Goal: Task Accomplishment & Management: Use online tool/utility

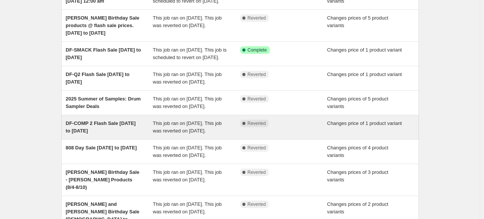
scroll to position [75, 0]
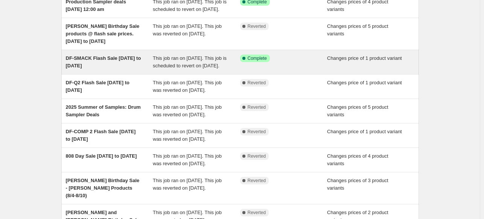
click at [125, 70] on div "DF-SMACK Flash Sale [DATE] to [DATE]" at bounding box center [109, 62] width 87 height 15
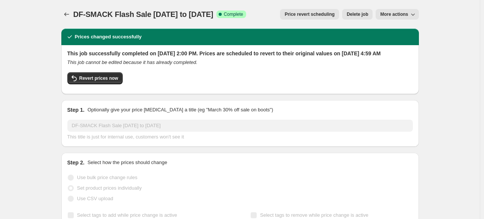
drag, startPoint x: 161, startPoint y: 54, endPoint x: 241, endPoint y: 62, distance: 80.6
click at [241, 57] on h2 "This job successfully completed on [DATE] 2:00 PM. Prices are scheduled to reve…" at bounding box center [239, 54] width 345 height 8
click at [66, 11] on icon "Price change jobs" at bounding box center [67, 15] width 8 height 8
